Goal: Task Accomplishment & Management: Complete application form

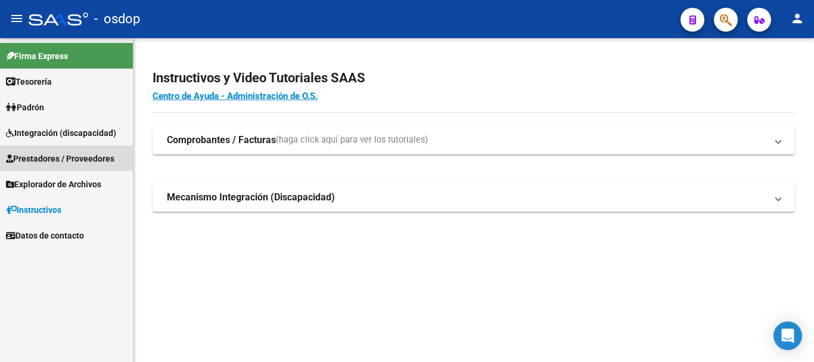
click at [76, 160] on span "Prestadores / Proveedores" at bounding box center [60, 158] width 109 height 13
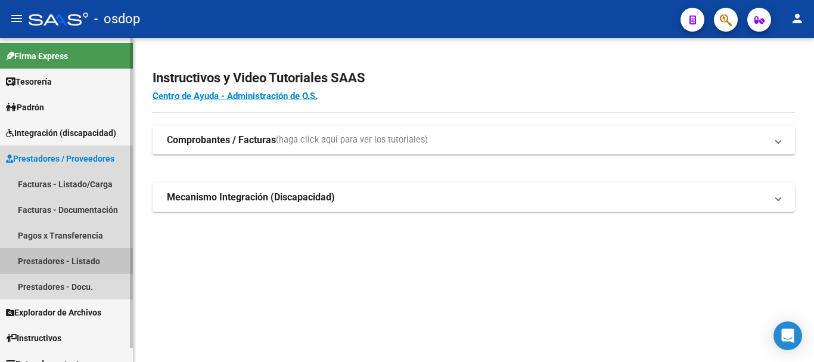
click at [78, 258] on link "Prestadores - Listado" at bounding box center [66, 261] width 133 height 26
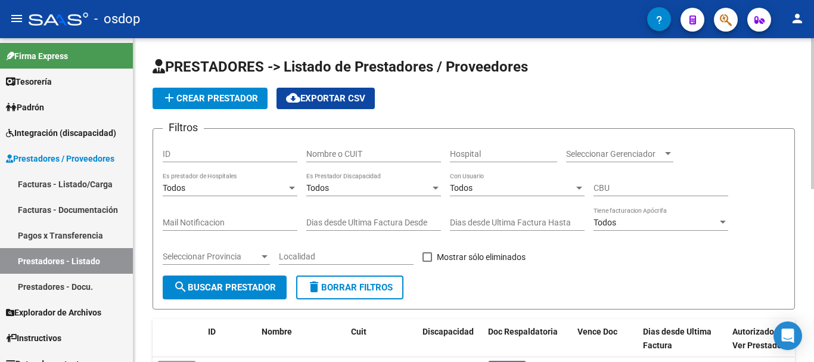
click at [339, 153] on input "Nombre o CUIT" at bounding box center [373, 154] width 135 height 10
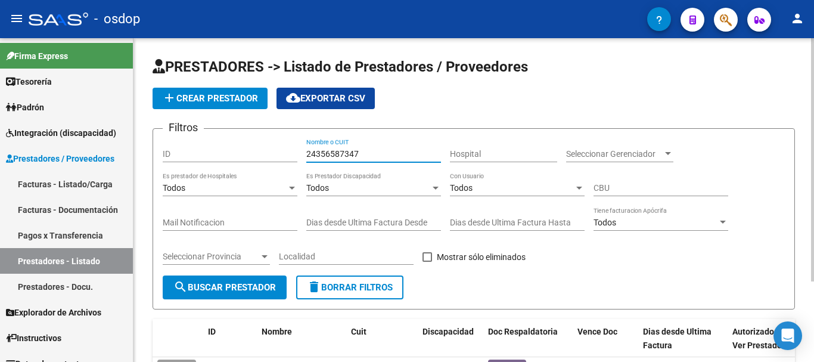
scroll to position [107, 0]
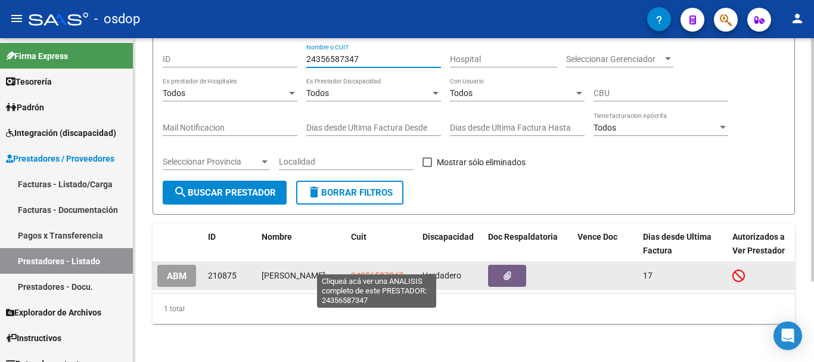
type input "24356587347"
click at [376, 271] on span "24356587347" at bounding box center [377, 276] width 52 height 10
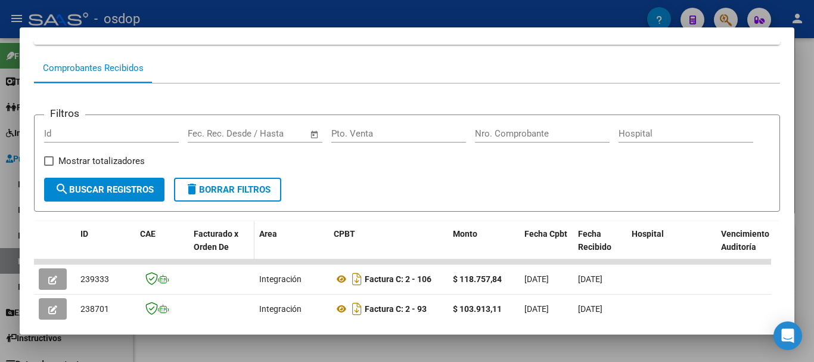
scroll to position [209, 0]
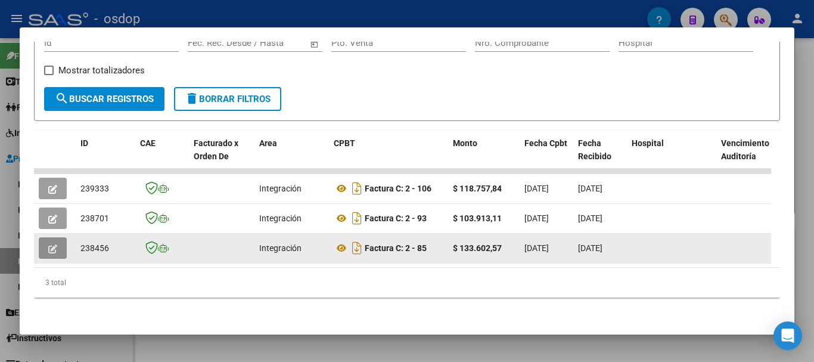
click at [56, 244] on icon "button" at bounding box center [52, 248] width 9 height 9
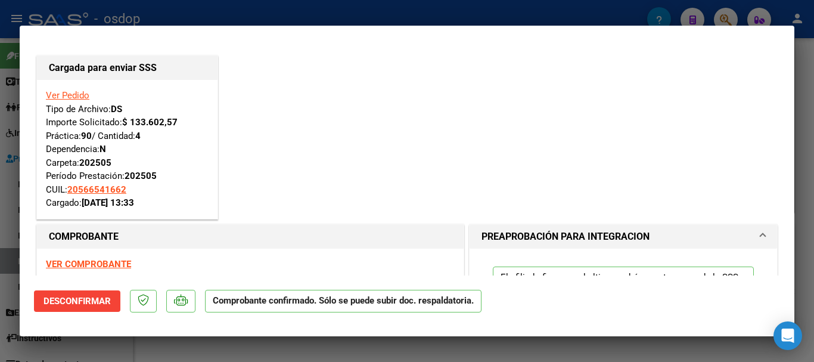
click at [328, 16] on div at bounding box center [407, 181] width 814 height 362
type input "$ 0,00"
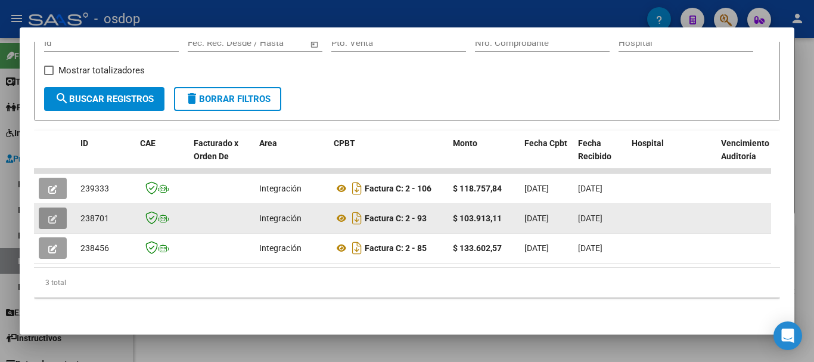
click at [52, 215] on icon "button" at bounding box center [52, 219] width 9 height 9
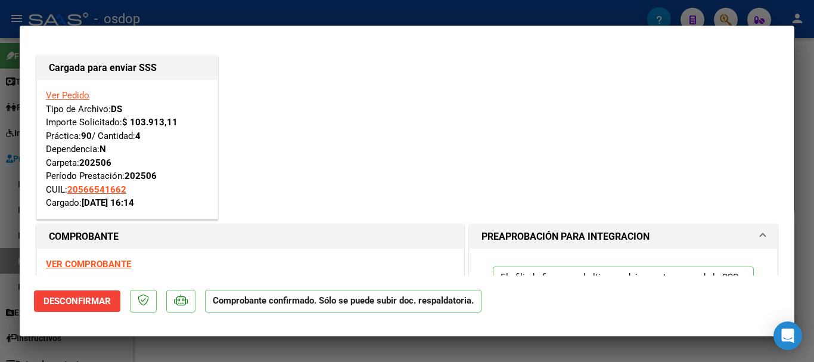
click at [390, 10] on div at bounding box center [407, 181] width 814 height 362
type input "$ 0,00"
